Goal: Task Accomplishment & Management: Manage account settings

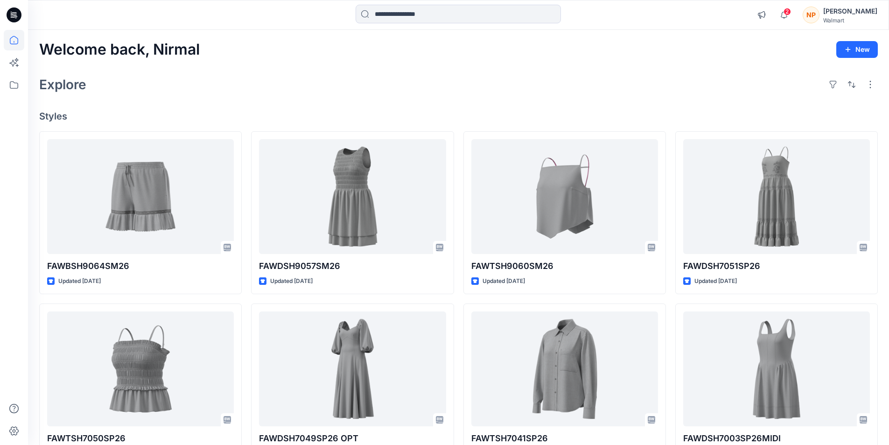
click at [864, 14] on div "[PERSON_NAME]" at bounding box center [851, 11] width 54 height 11
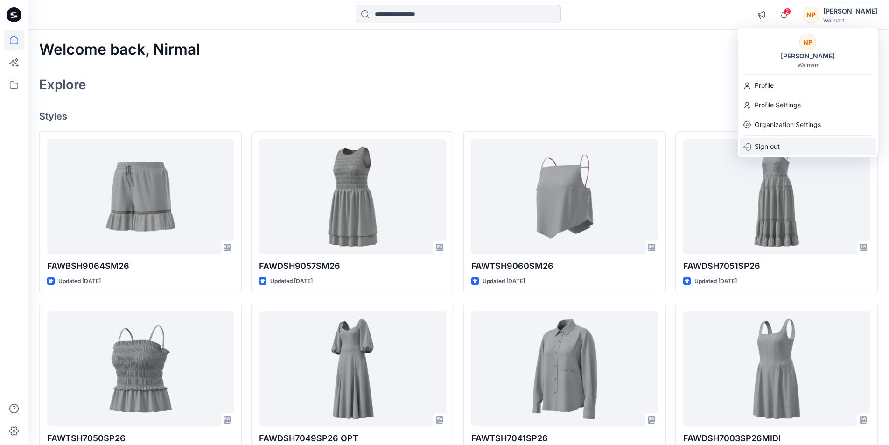
click at [768, 145] on p "Sign out" at bounding box center [767, 147] width 25 height 18
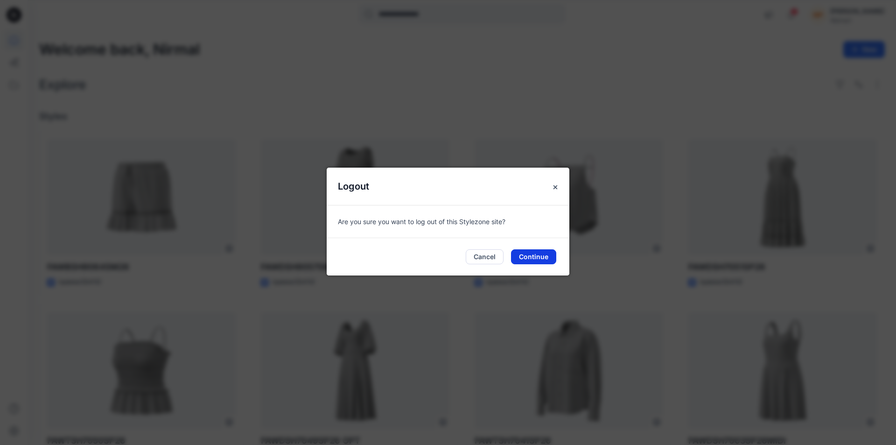
click at [537, 256] on button "Continue" at bounding box center [533, 256] width 45 height 15
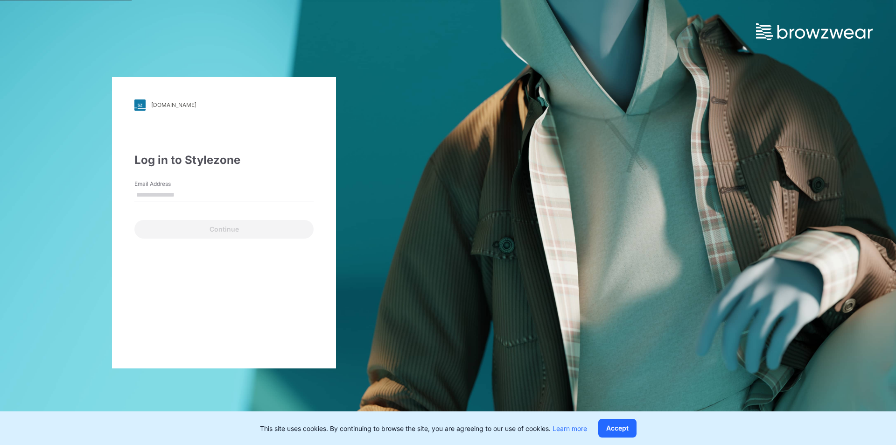
type input "**********"
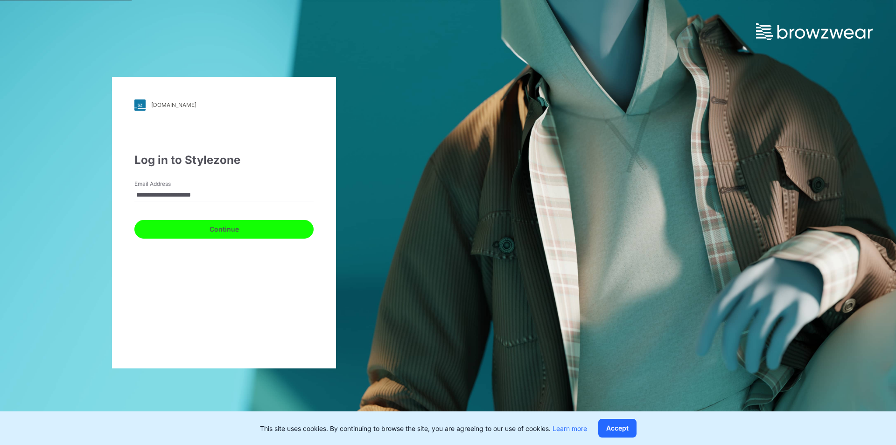
click at [230, 227] on button "Continue" at bounding box center [223, 229] width 179 height 19
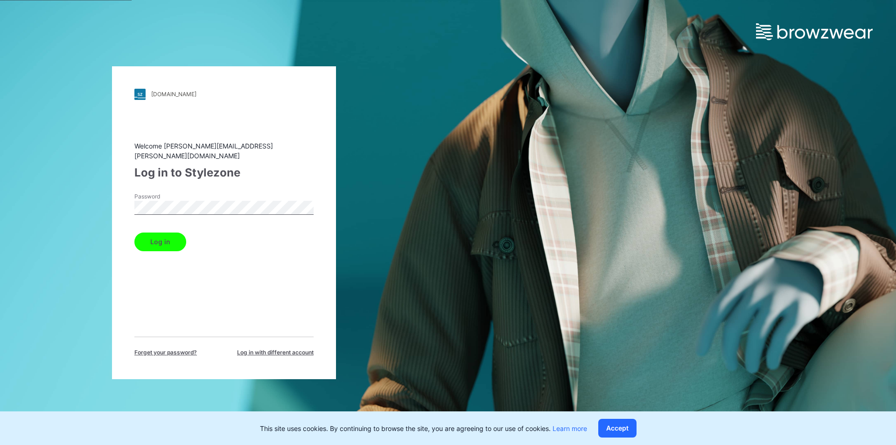
click at [166, 238] on button "Log in" at bounding box center [160, 242] width 52 height 19
